Goal: Transaction & Acquisition: Obtain resource

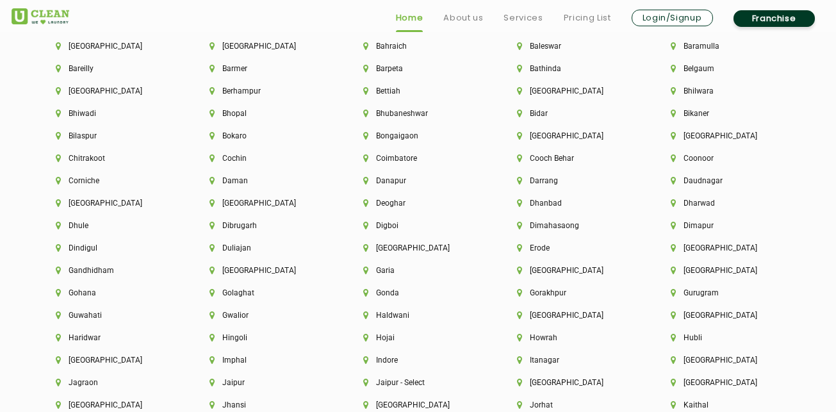
scroll to position [2883, 0]
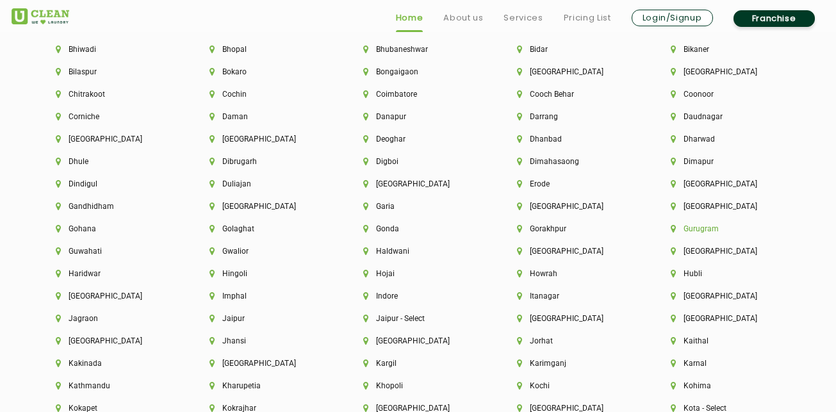
click at [705, 231] on li "Gurugram" at bounding box center [726, 228] width 110 height 9
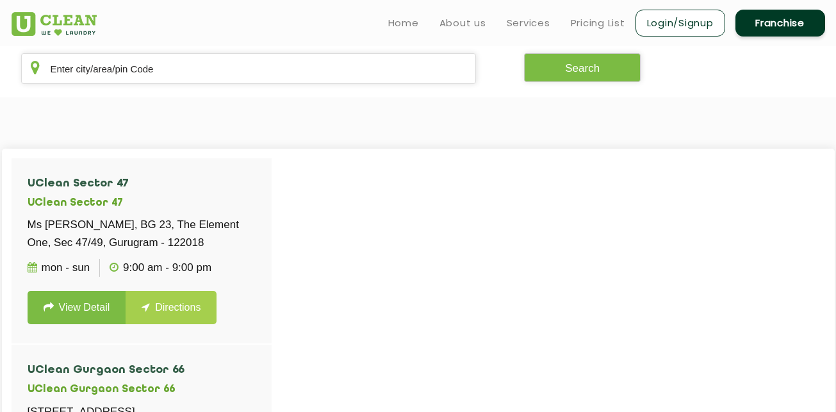
scroll to position [192, 0]
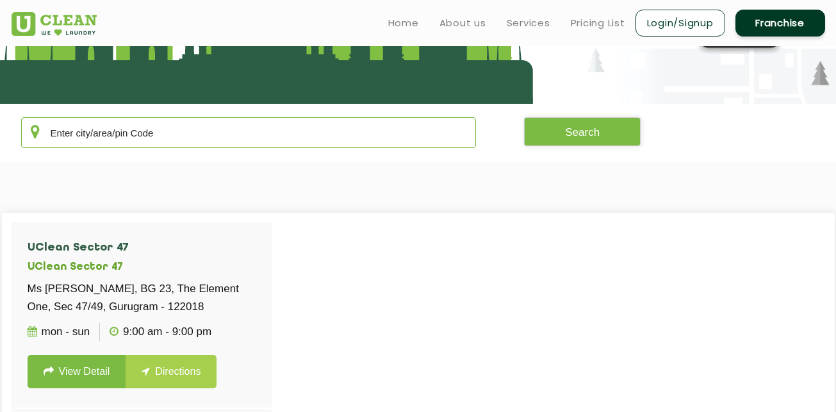
click at [399, 126] on input "text" at bounding box center [249, 132] width 456 height 31
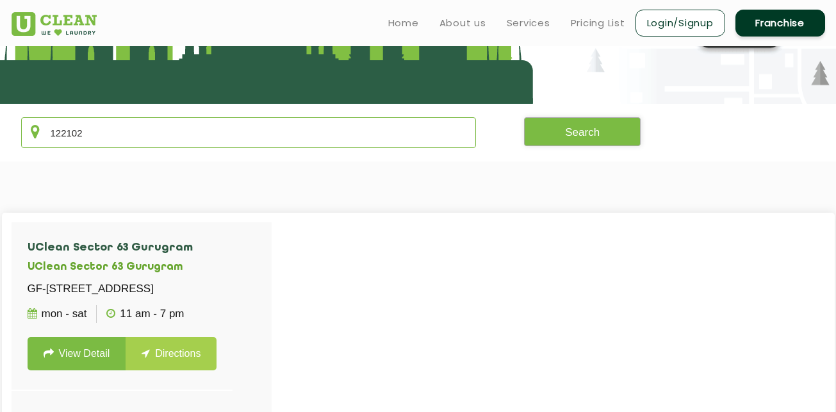
type input "122102"
click at [593, 134] on button "Search" at bounding box center [582, 131] width 117 height 29
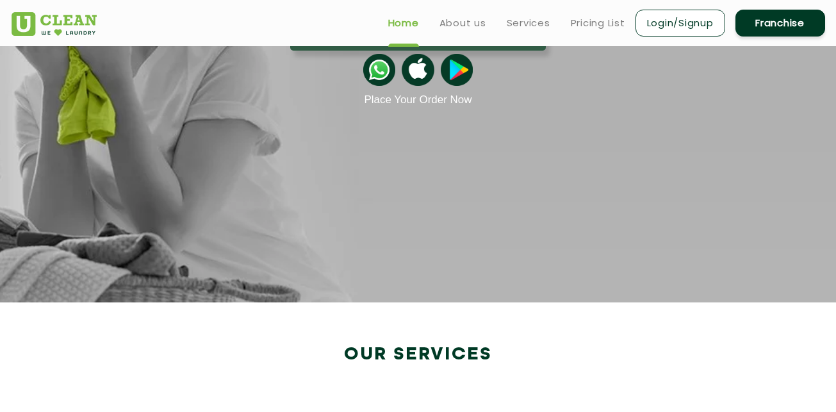
scroll to position [2061, 0]
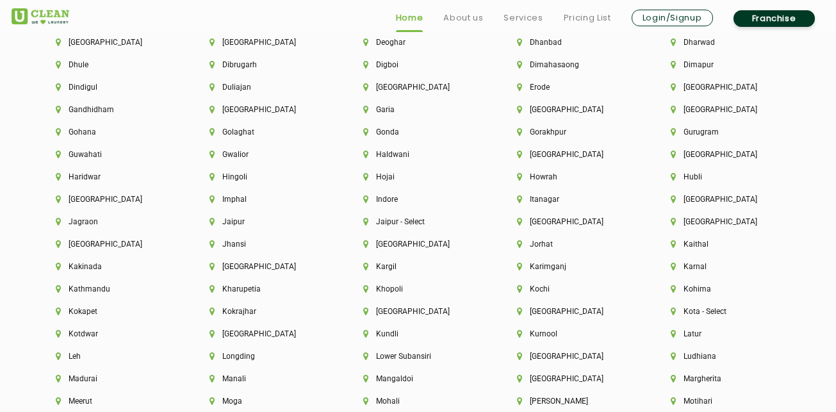
scroll to position [3011, 0]
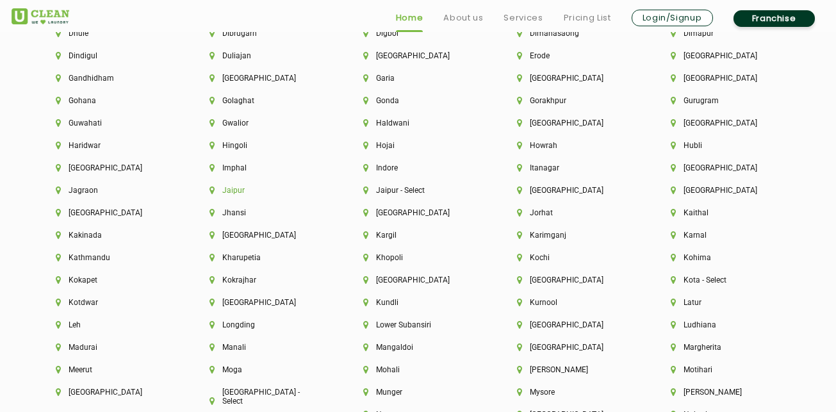
click at [236, 190] on li "Jaipur" at bounding box center [265, 190] width 110 height 9
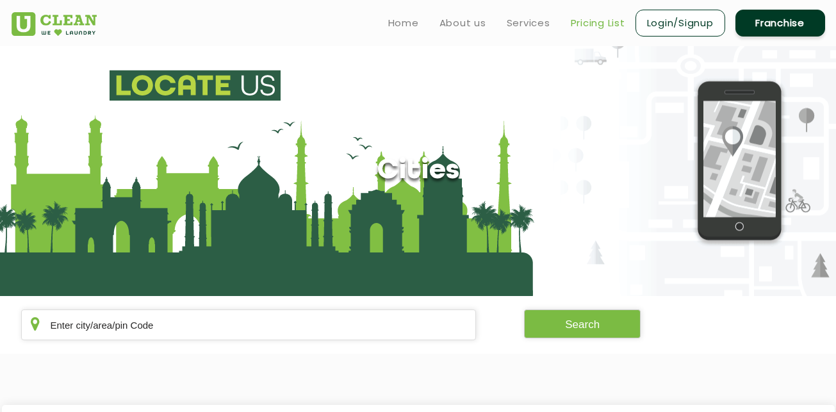
click at [585, 24] on link "Pricing List" at bounding box center [598, 22] width 54 height 15
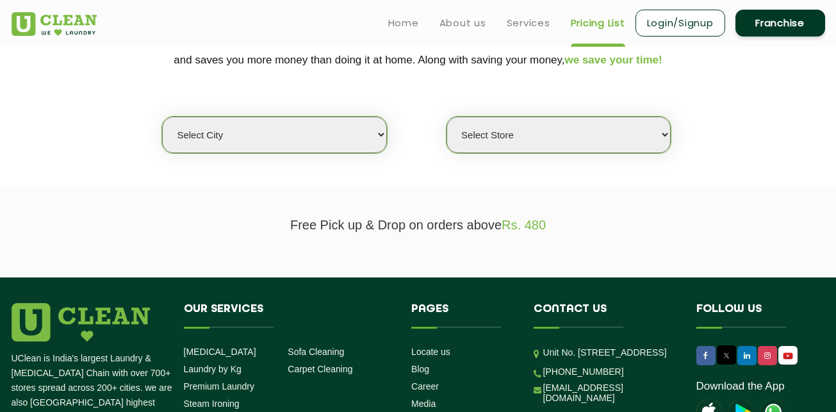
scroll to position [256, 0]
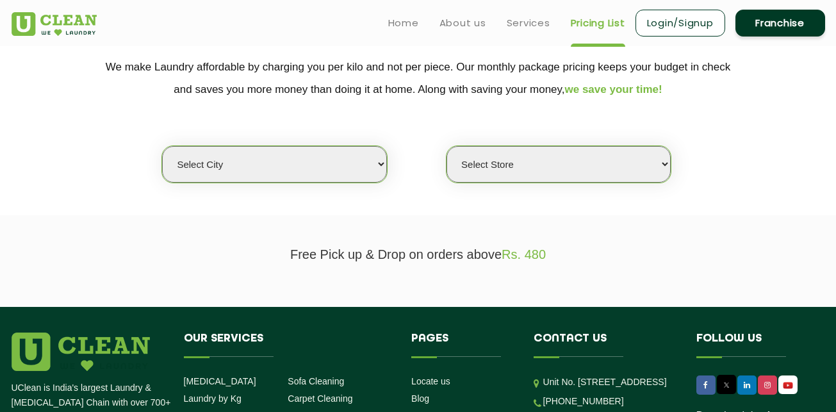
click at [334, 166] on select "Select city [GEOGRAPHIC_DATA] [GEOGRAPHIC_DATA] [GEOGRAPHIC_DATA] [GEOGRAPHIC_D…" at bounding box center [274, 164] width 224 height 37
select select "2"
click at [162, 146] on select "Select city [GEOGRAPHIC_DATA] [GEOGRAPHIC_DATA] [GEOGRAPHIC_DATA] [GEOGRAPHIC_D…" at bounding box center [274, 164] width 224 height 37
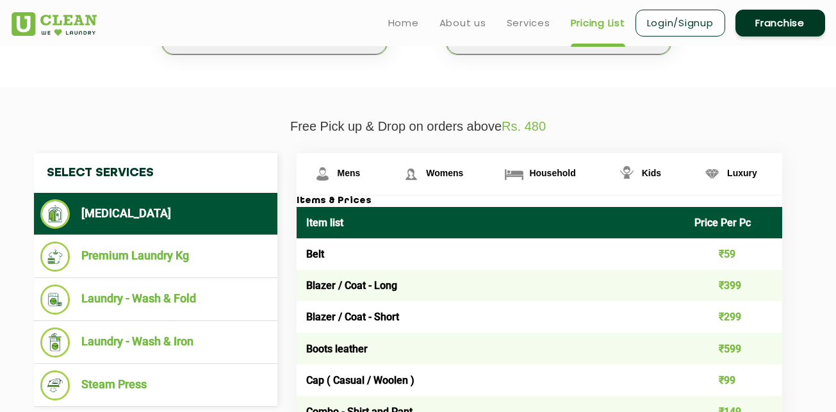
scroll to position [320, 0]
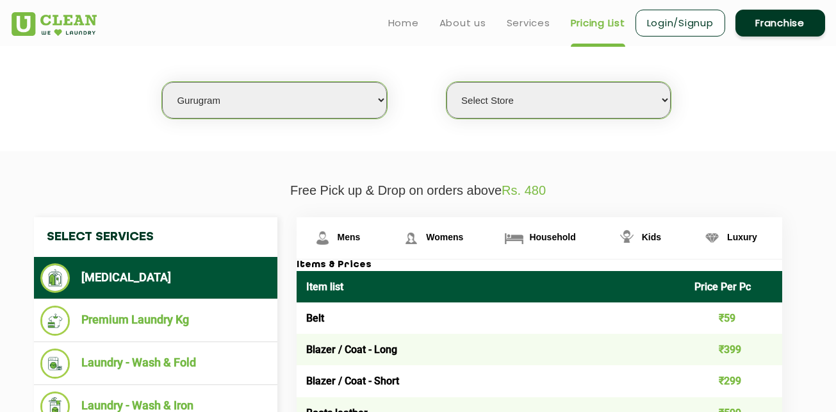
click at [518, 103] on select "Select Store [GEOGRAPHIC_DATA] Sector 66 [GEOGRAPHIC_DATA] Phase [GEOGRAPHIC_DA…" at bounding box center [559, 100] width 224 height 37
select select "265"
click at [447, 82] on select "Select Store [GEOGRAPHIC_DATA] Sector 66 [GEOGRAPHIC_DATA] Phase [GEOGRAPHIC_DA…" at bounding box center [559, 100] width 224 height 37
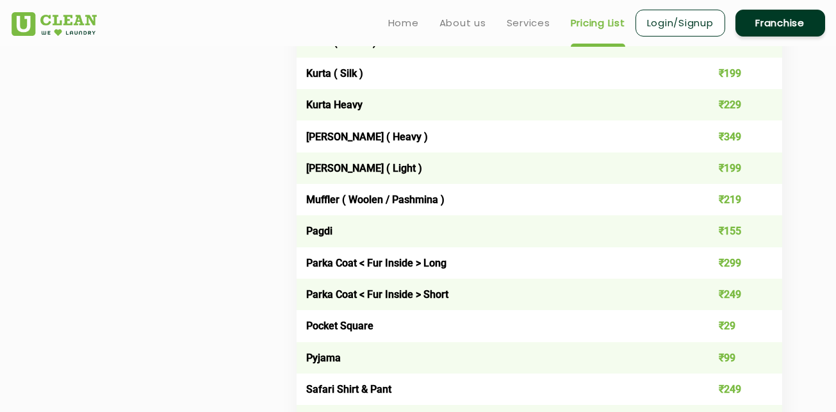
scroll to position [1217, 0]
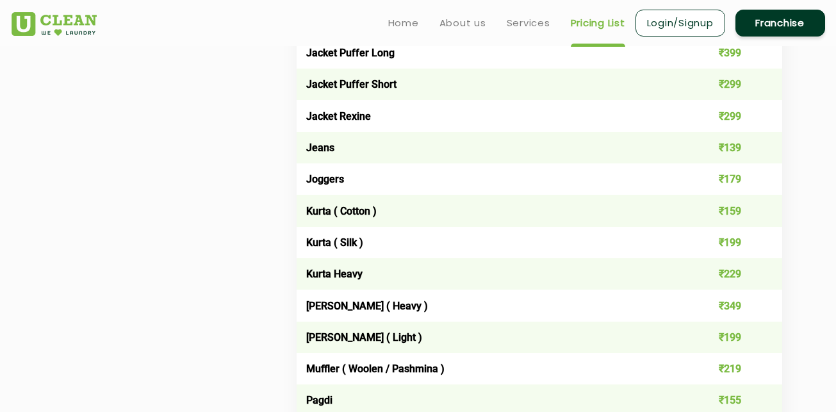
click at [770, 21] on link "Franchise" at bounding box center [781, 23] width 90 height 27
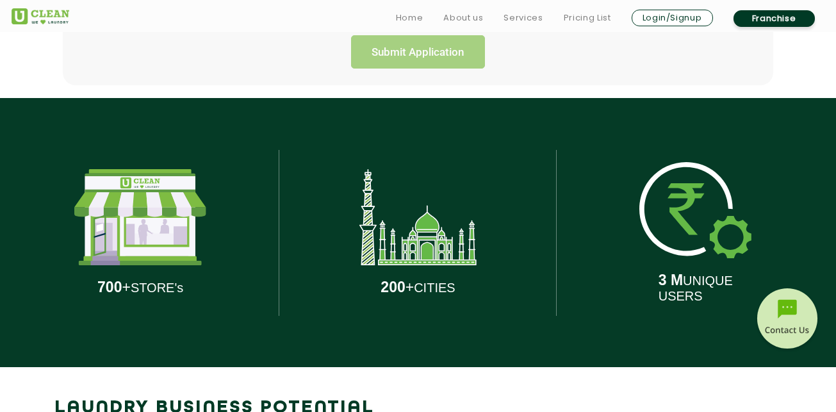
scroll to position [577, 0]
